Goal: Information Seeking & Learning: Find specific fact

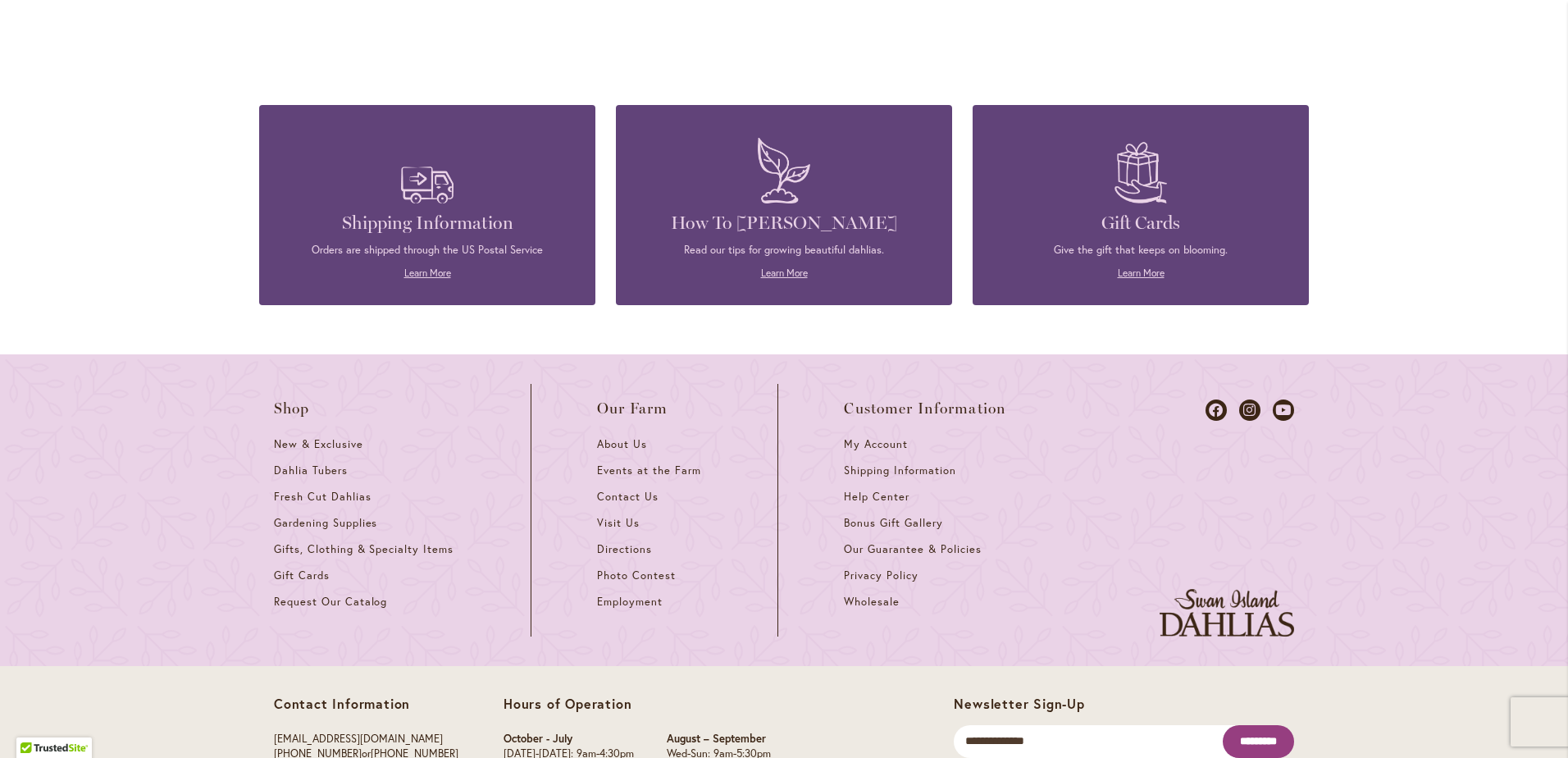
scroll to position [2453, 0]
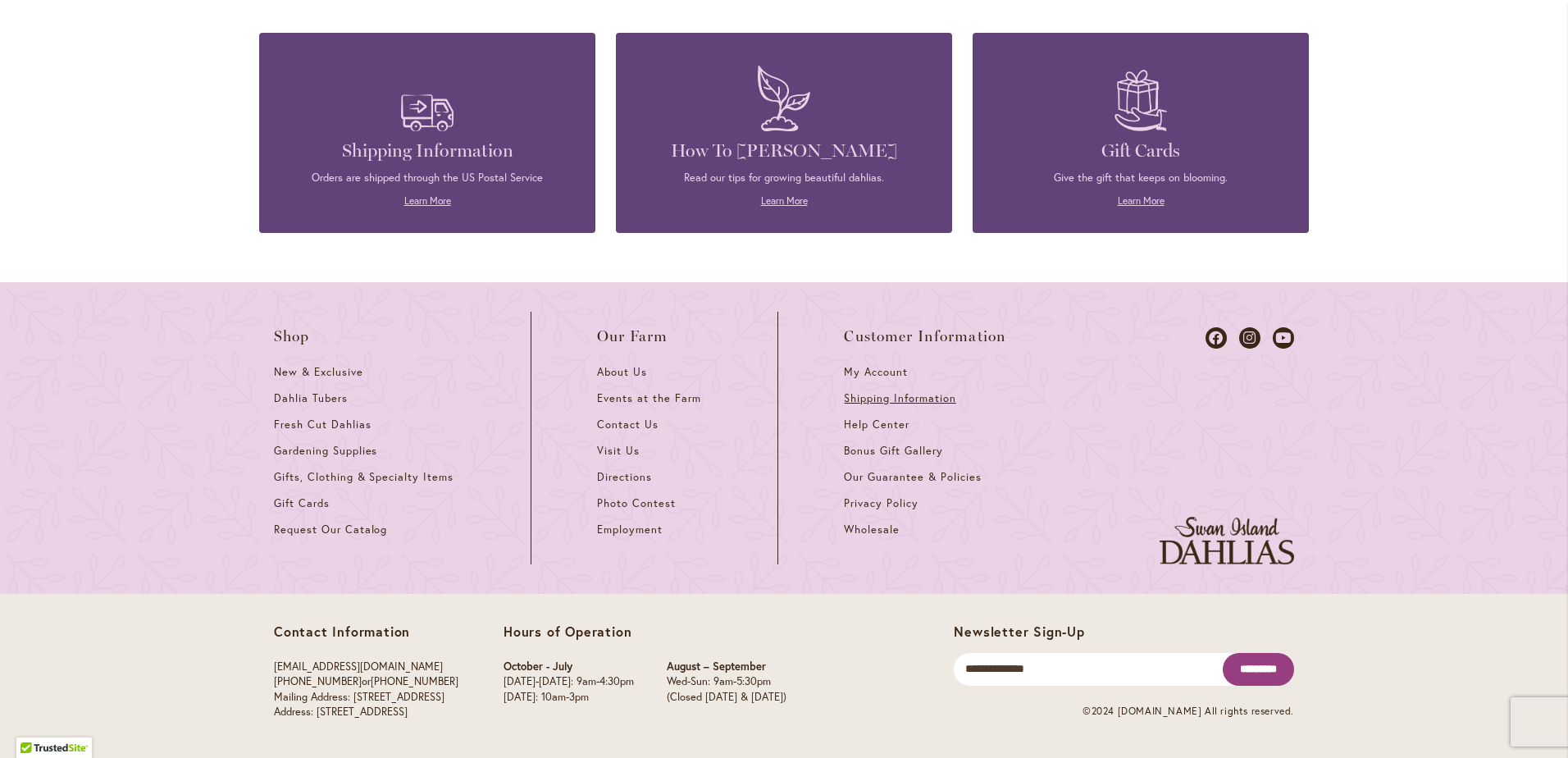
click at [882, 392] on span "Shipping Information" at bounding box center [899, 399] width 111 height 14
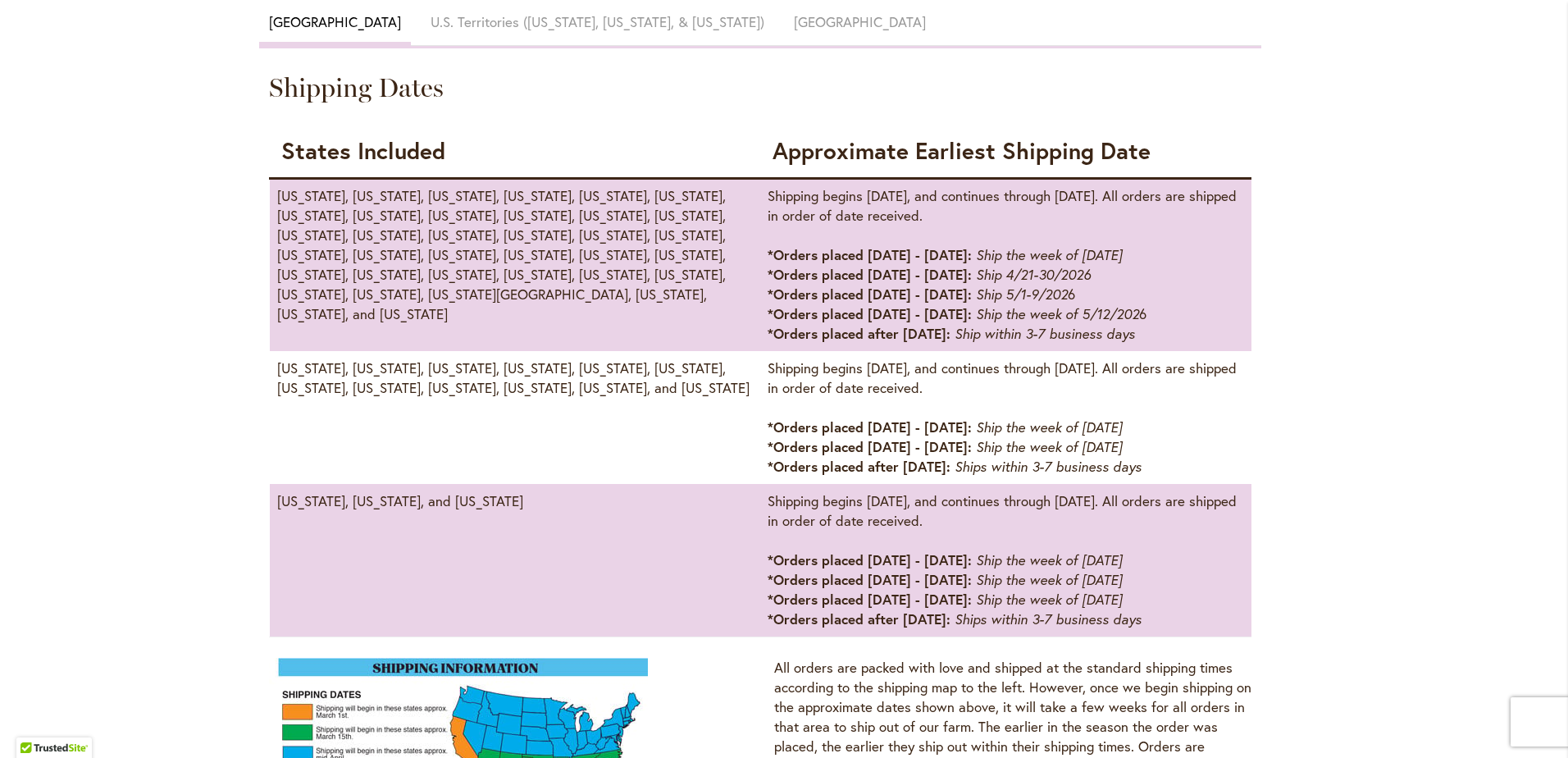
scroll to position [820, 0]
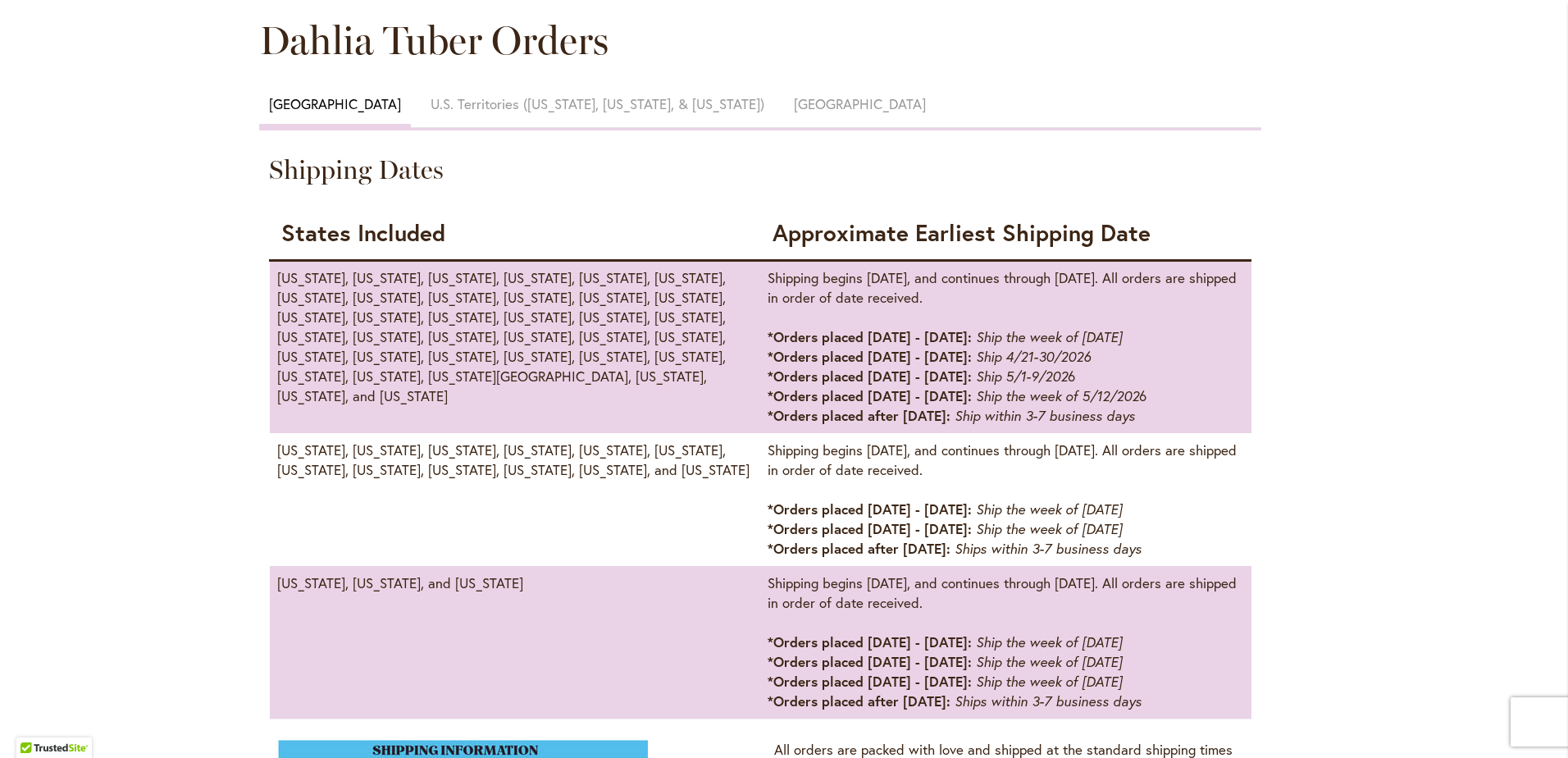
click at [392, 341] on td "[US_STATE], [US_STATE], [US_STATE], [US_STATE], [US_STATE], [US_STATE], [US_STA…" at bounding box center [515, 346] width 491 height 173
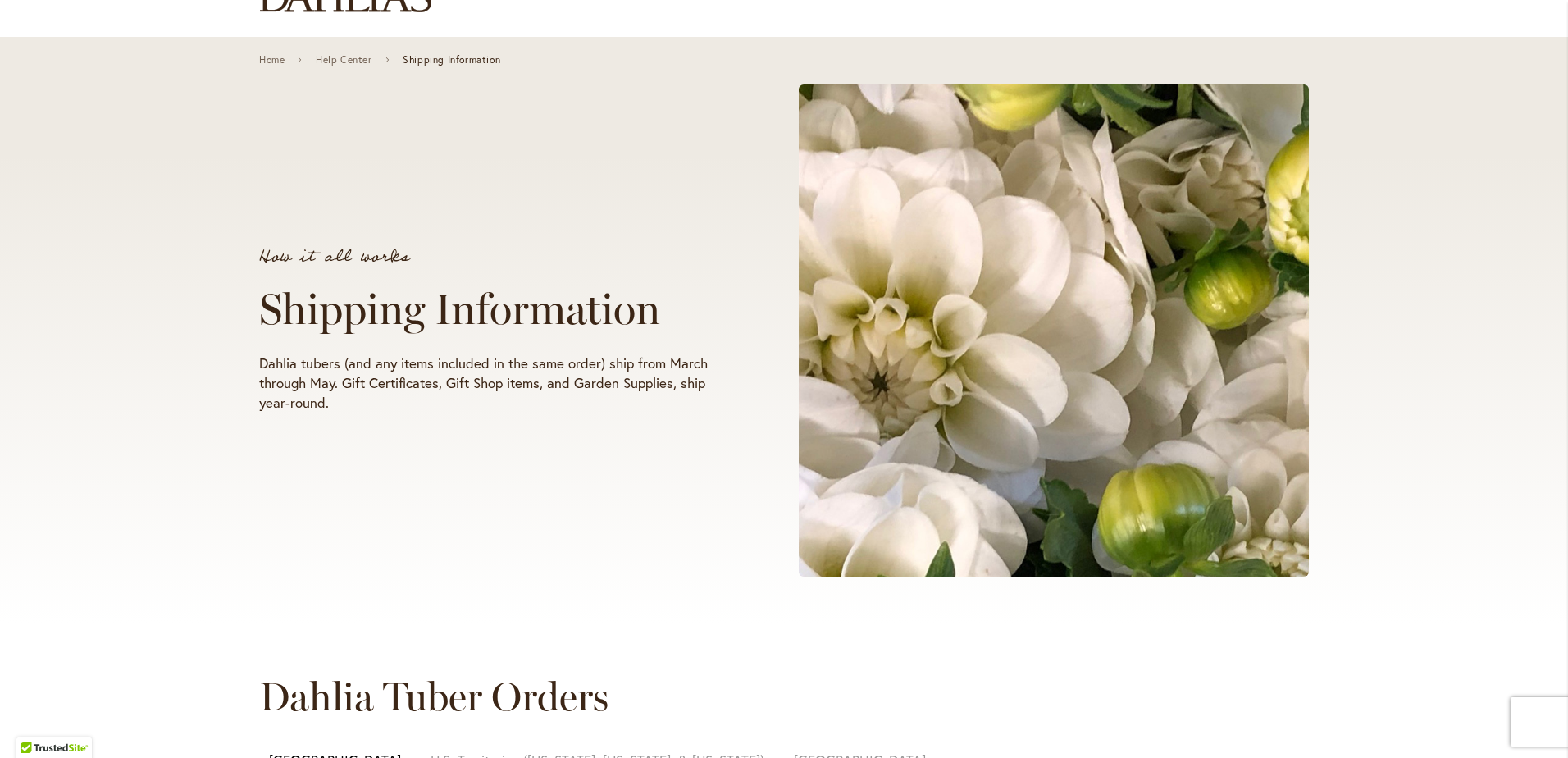
scroll to position [0, 0]
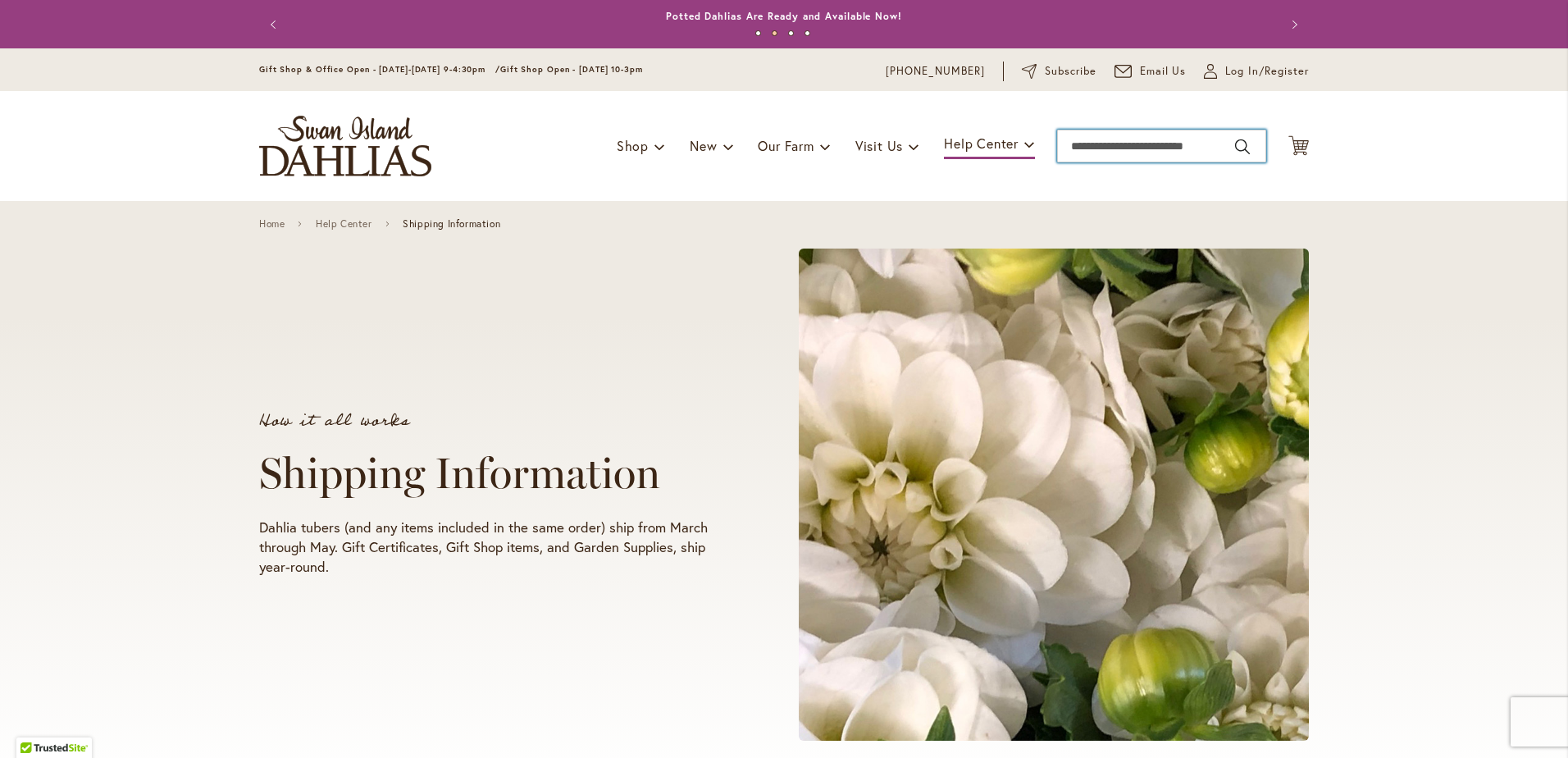
click at [1134, 149] on input "Search" at bounding box center [1161, 146] width 209 height 33
type input "*******"
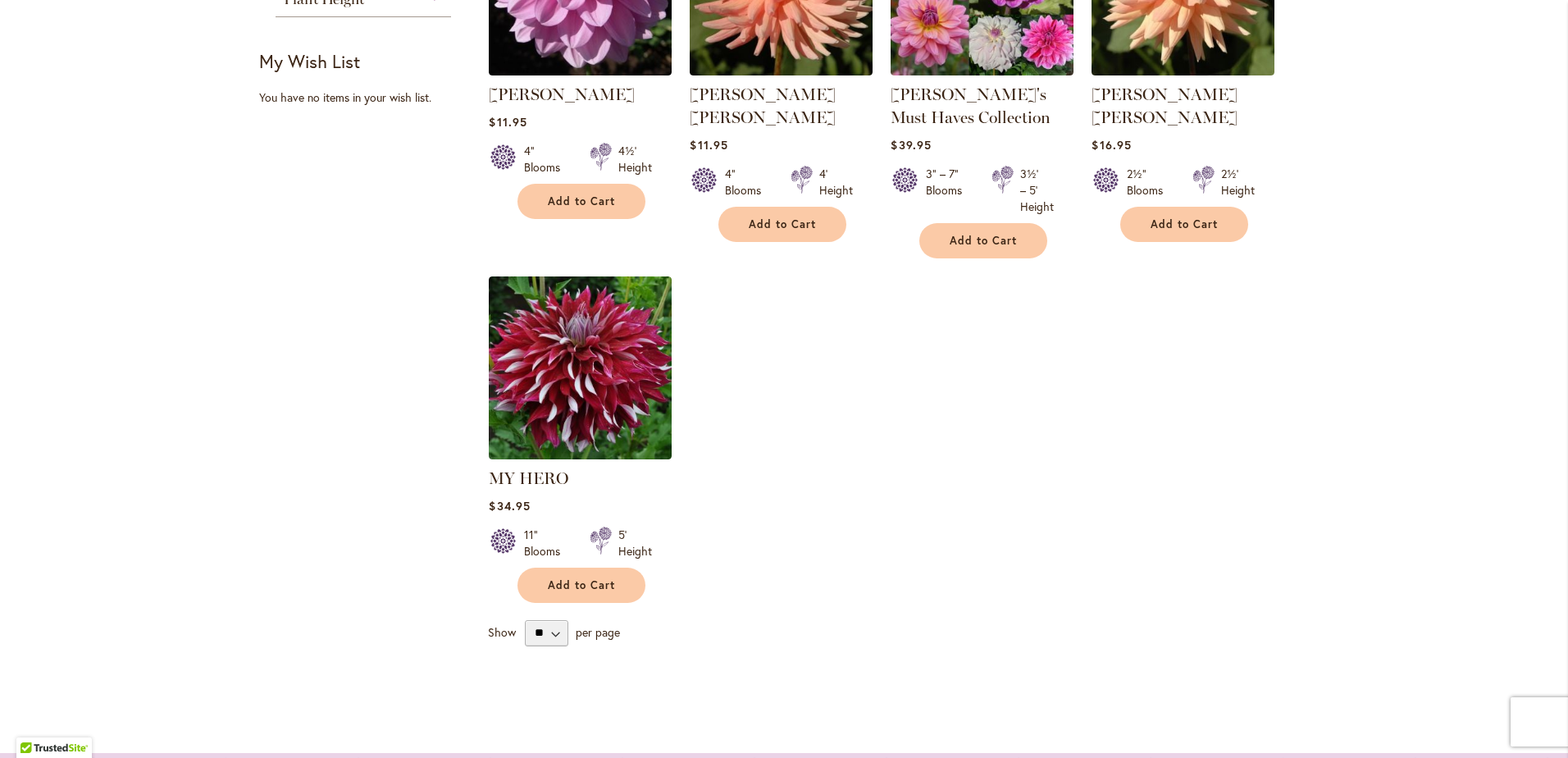
scroll to position [902, 0]
